Goal: Contribute content

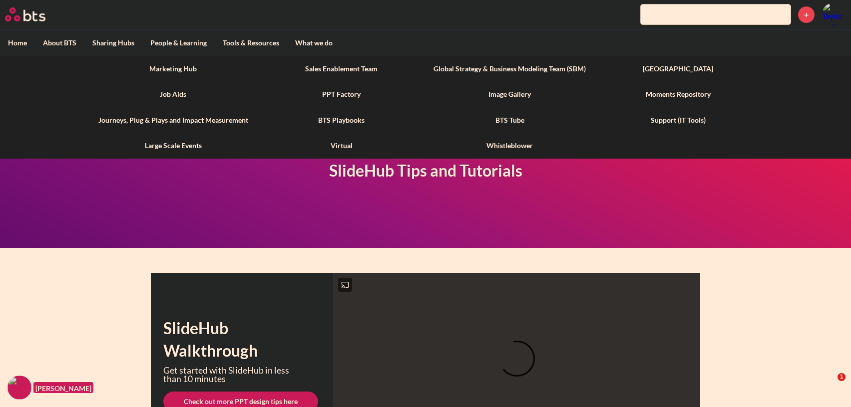
click at [252, 46] on label "Tools & Resources" at bounding box center [251, 43] width 72 height 26
click at [0, 0] on input "Tools & Resources" at bounding box center [0, 0] width 0 height 0
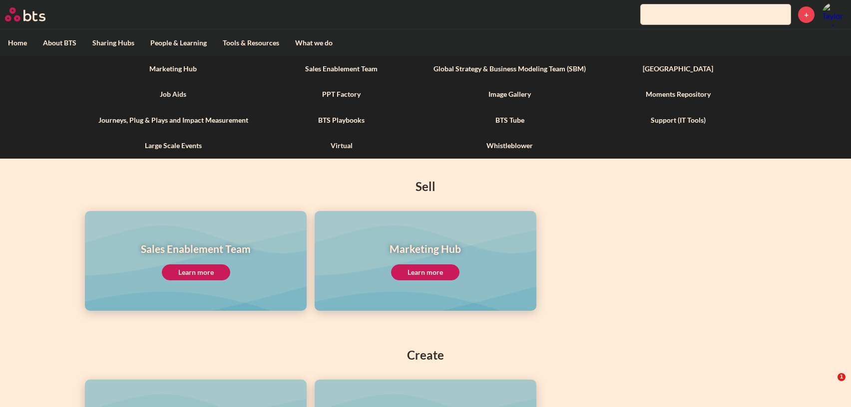
click at [178, 67] on link "Marketing Hub" at bounding box center [173, 69] width 168 height 26
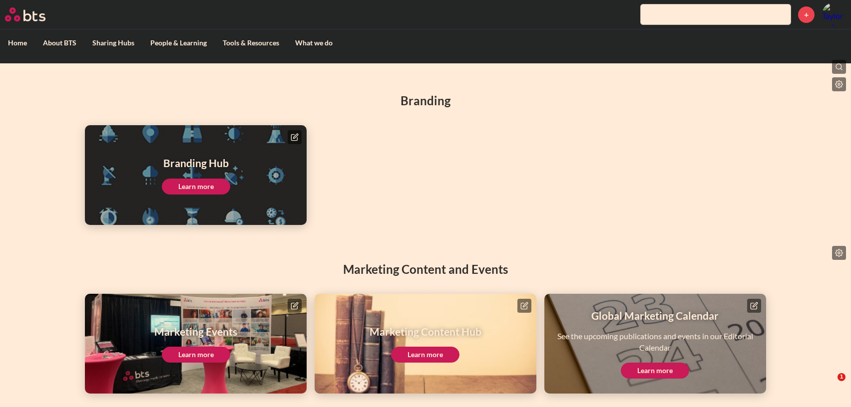
scroll to position [88, 0]
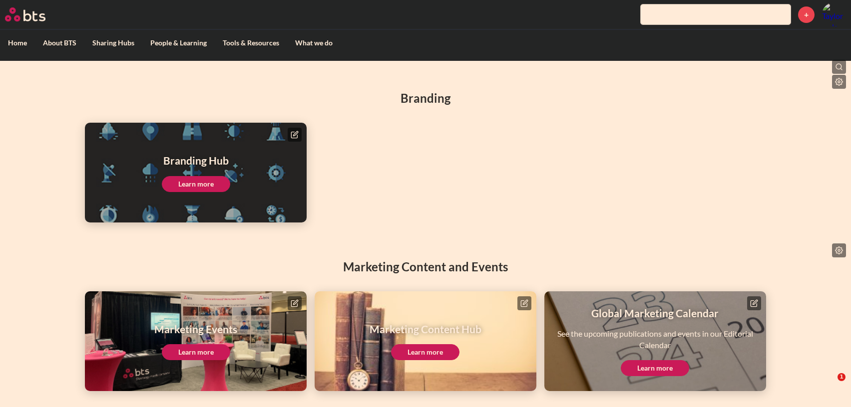
click at [451, 349] on link "Learn more" at bounding box center [425, 353] width 68 height 16
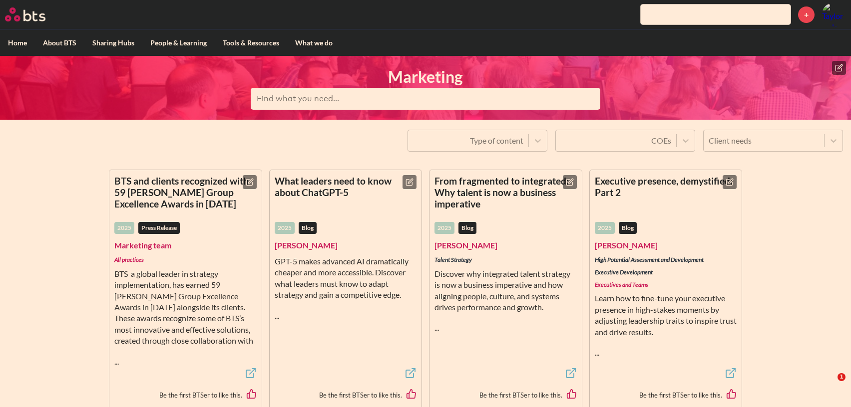
click at [838, 69] on icon at bounding box center [839, 68] width 8 height 8
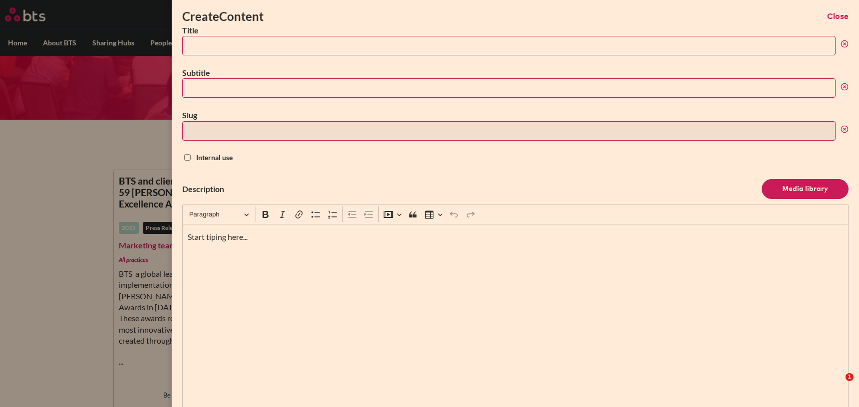
click at [218, 41] on input "Title" at bounding box center [509, 45] width 654 height 19
paste input "6 things you can do to shift your culture without a massive change effort"
type input "6 things you can do to shift your culture without a massive change effort"
type input "6-things-you-can-do-to-shift-your-culture-without-a-massive-change-effort"
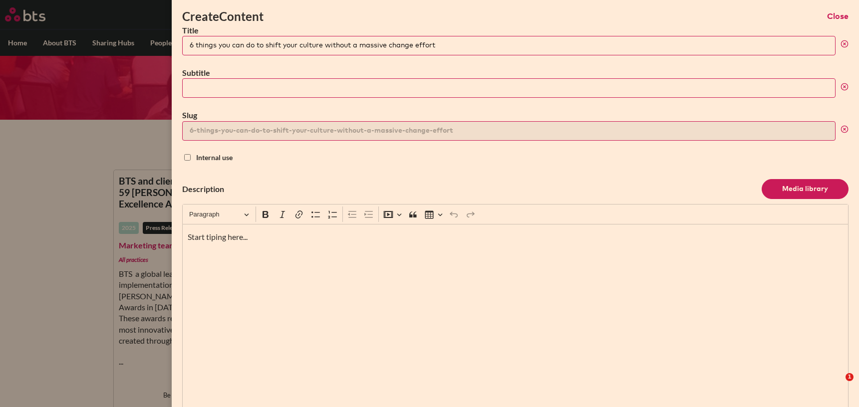
type input "6 things you can do to shift your culture without a massive change effort"
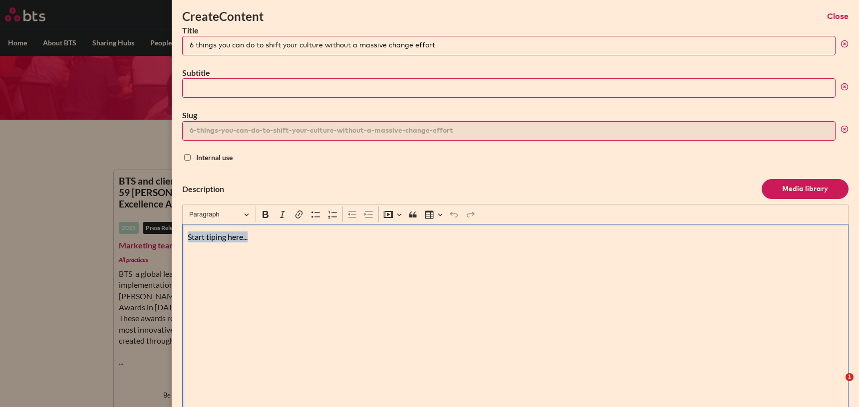
drag, startPoint x: 296, startPoint y: 246, endPoint x: 137, endPoint y: 222, distance: 160.7
click at [137, 120] on div "Create Content Close Title 6 things you can do to shift your culture without a …" at bounding box center [429, 120] width 859 height 0
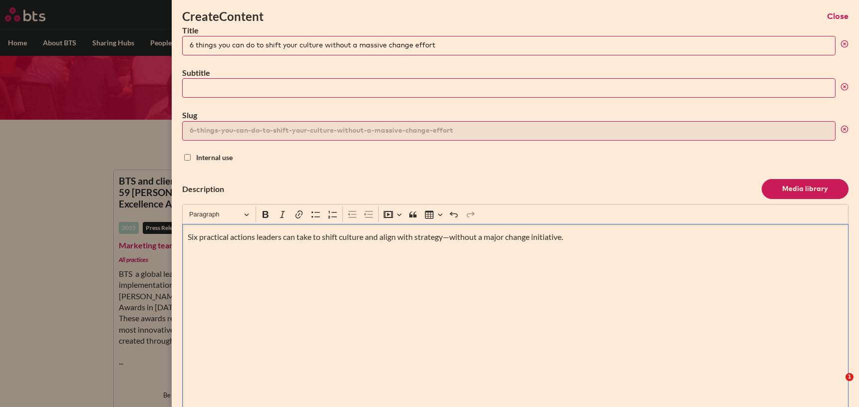
click at [429, 181] on header "Description Media library" at bounding box center [515, 189] width 667 height 30
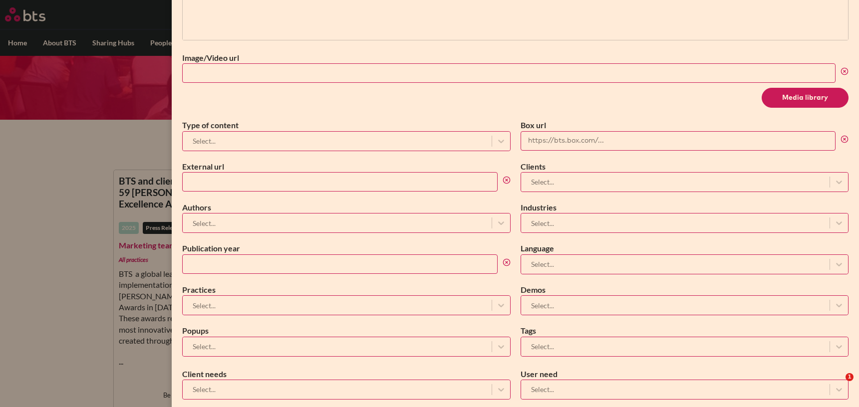
scroll to position [398, 0]
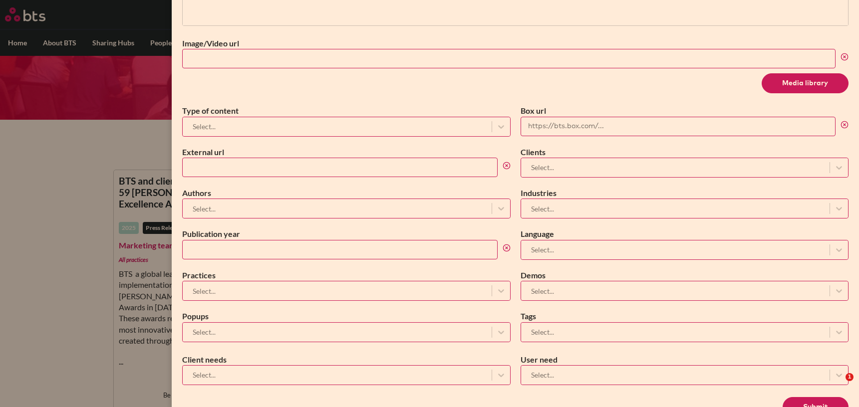
click at [469, 126] on div at bounding box center [337, 126] width 299 height 12
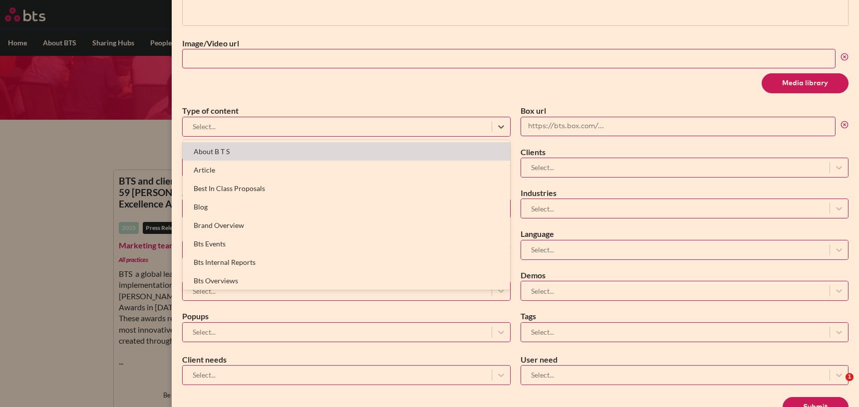
type input "b"
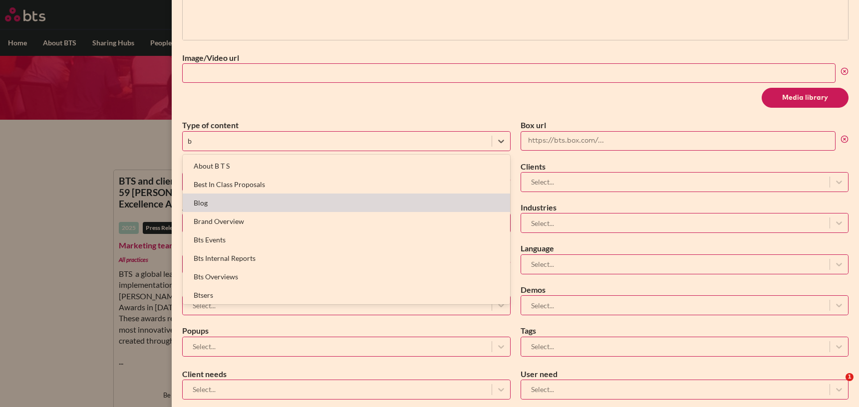
click at [248, 204] on div "Blog" at bounding box center [346, 203] width 327 height 18
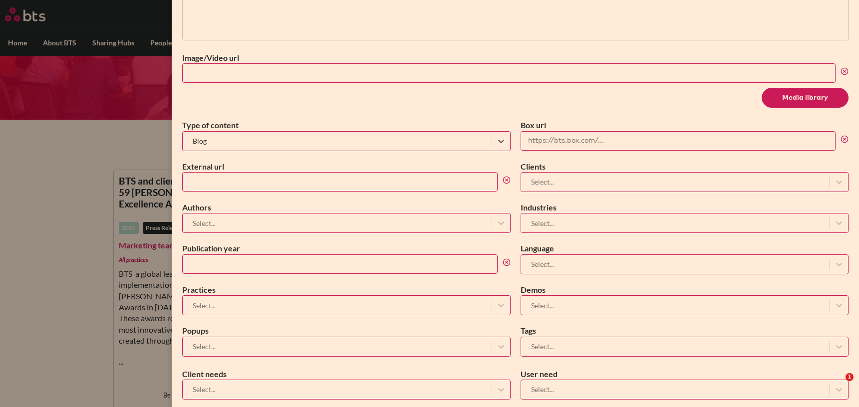
click at [259, 186] on input "External url" at bounding box center [339, 181] width 315 height 19
paste input "https://bts.com/insights/six-actions-organizational-culture-change/"
type input "https://bts.com/insights/six-actions-organizational-culture-change/"
click at [261, 218] on div at bounding box center [337, 223] width 299 height 12
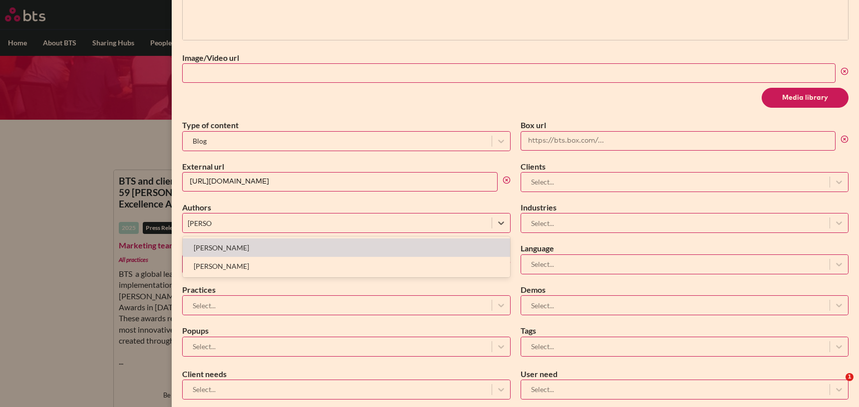
type input "mallor"
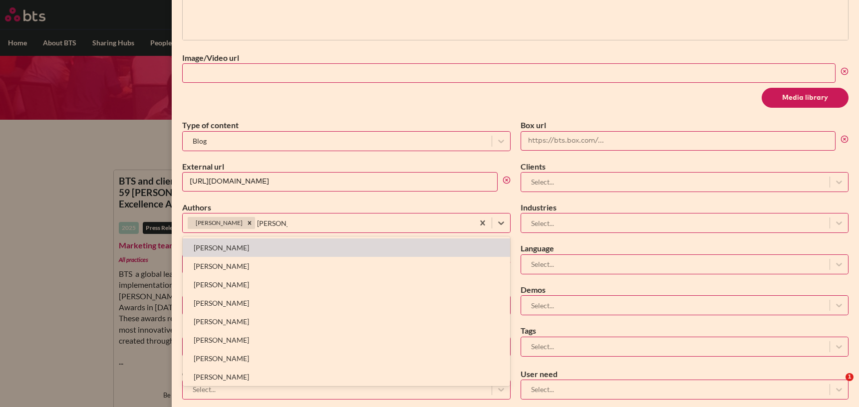
type input "alexandra"
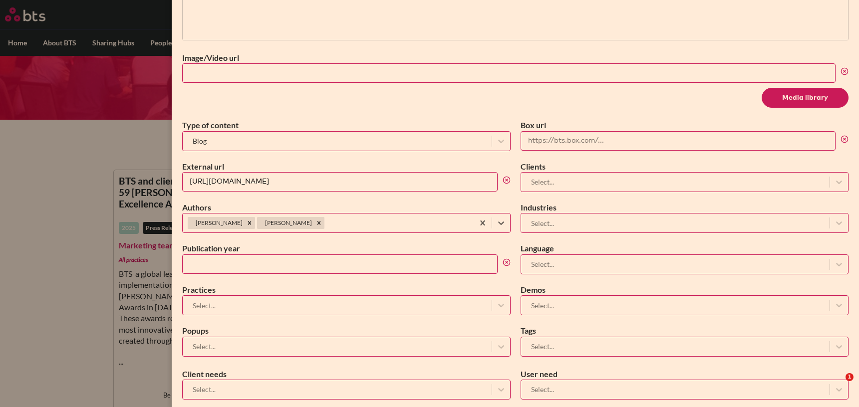
click at [258, 264] on input "Publication year" at bounding box center [339, 264] width 315 height 19
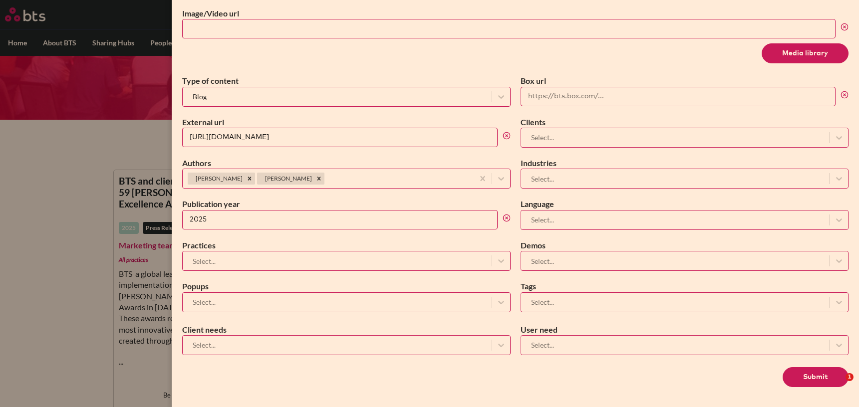
type input "2025"
click at [263, 260] on div at bounding box center [337, 261] width 299 height 12
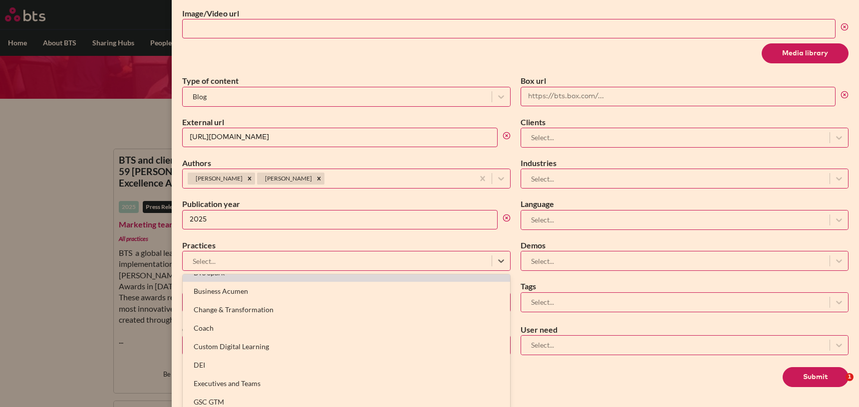
scroll to position [69, 0]
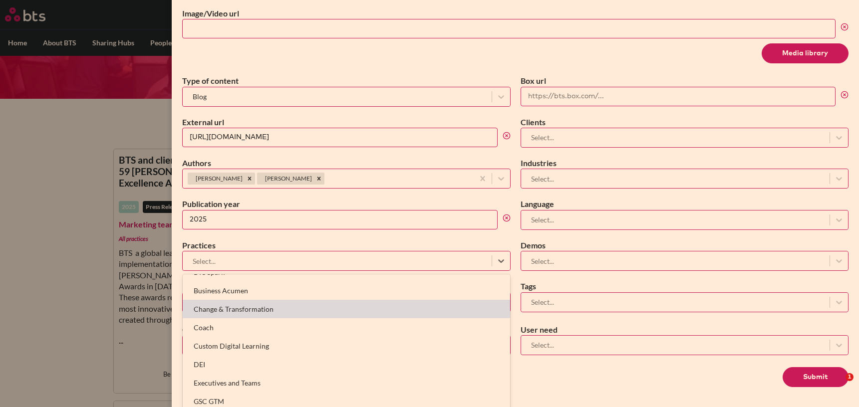
click at [269, 312] on div "Change & Transformation" at bounding box center [346, 309] width 327 height 18
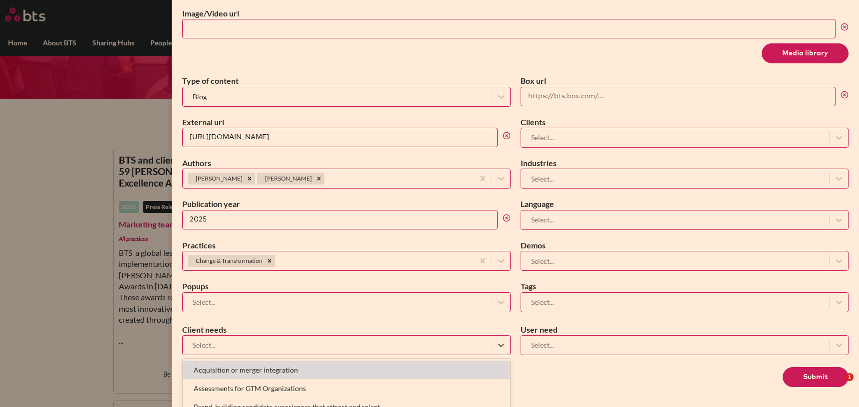
click at [259, 343] on div at bounding box center [337, 345] width 299 height 12
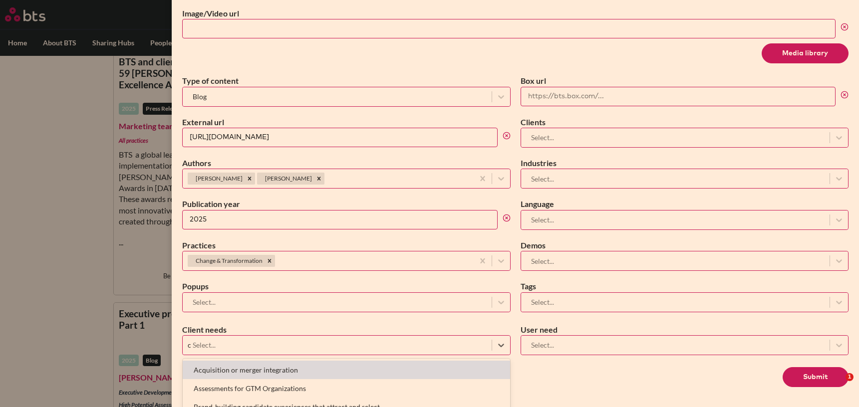
scroll to position [126, 0]
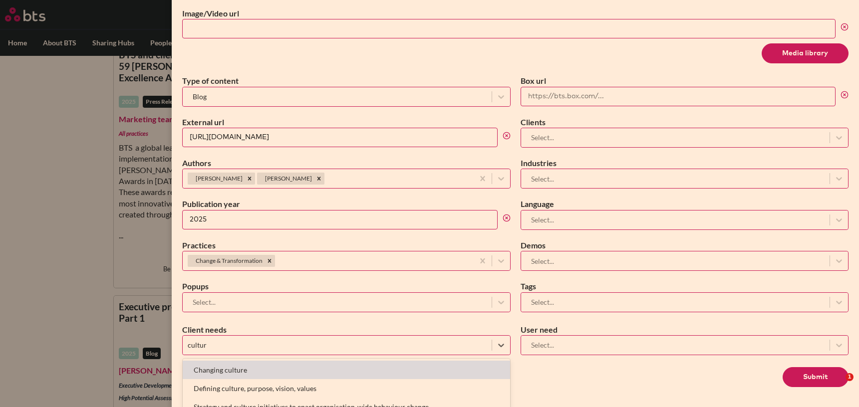
type input "culture"
click at [262, 370] on div "Changing culture" at bounding box center [346, 370] width 327 height 18
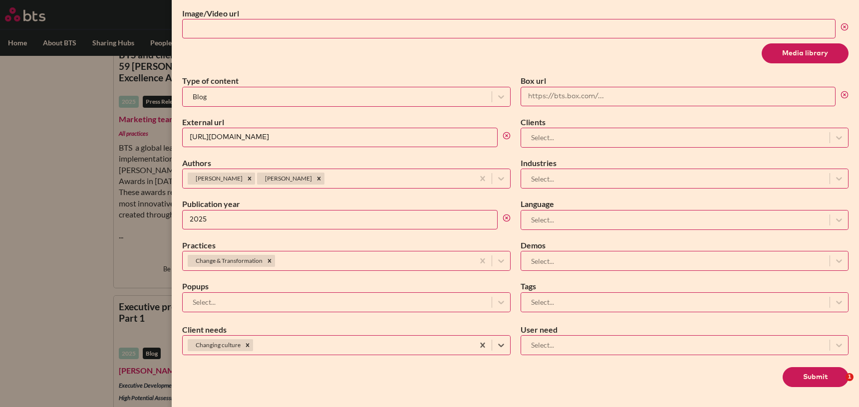
click at [580, 210] on div "Select..." at bounding box center [685, 220] width 328 height 20
click at [580, 219] on div at bounding box center [675, 220] width 299 height 12
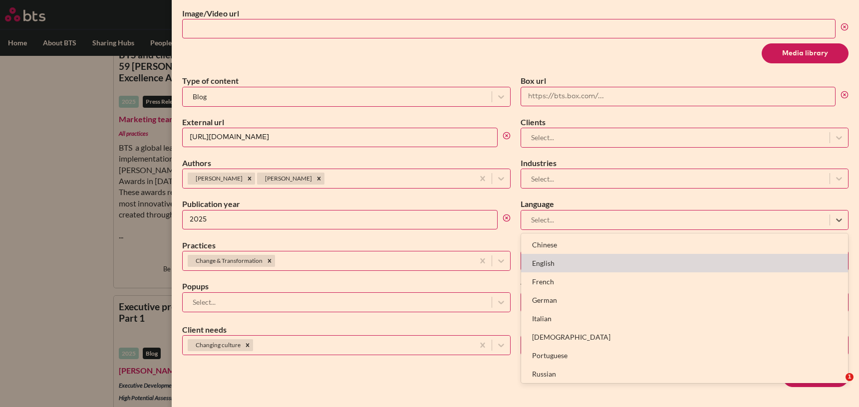
click at [570, 262] on div "English" at bounding box center [684, 263] width 327 height 18
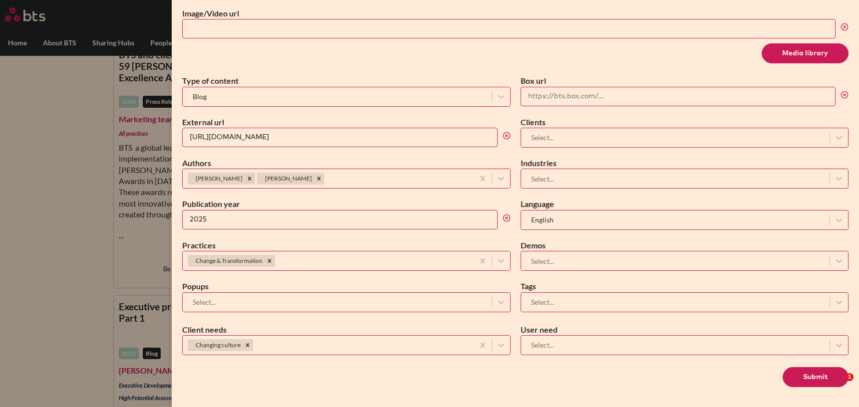
click at [808, 375] on button "Submit" at bounding box center [816, 378] width 66 height 20
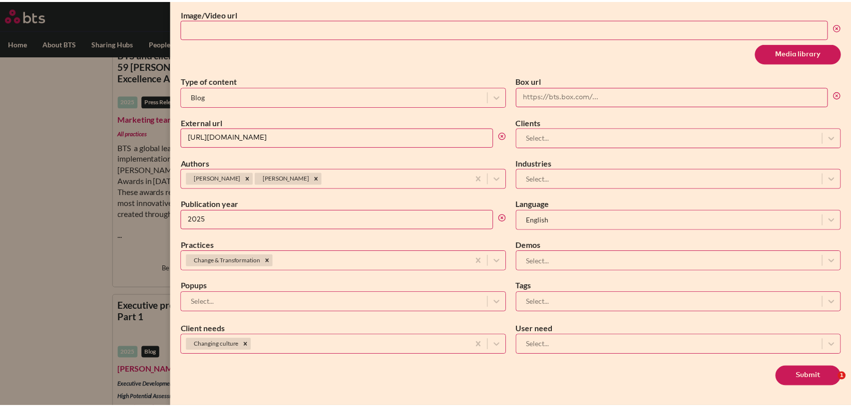
scroll to position [0, 0]
